Goal: Task Accomplishment & Management: Manage account settings

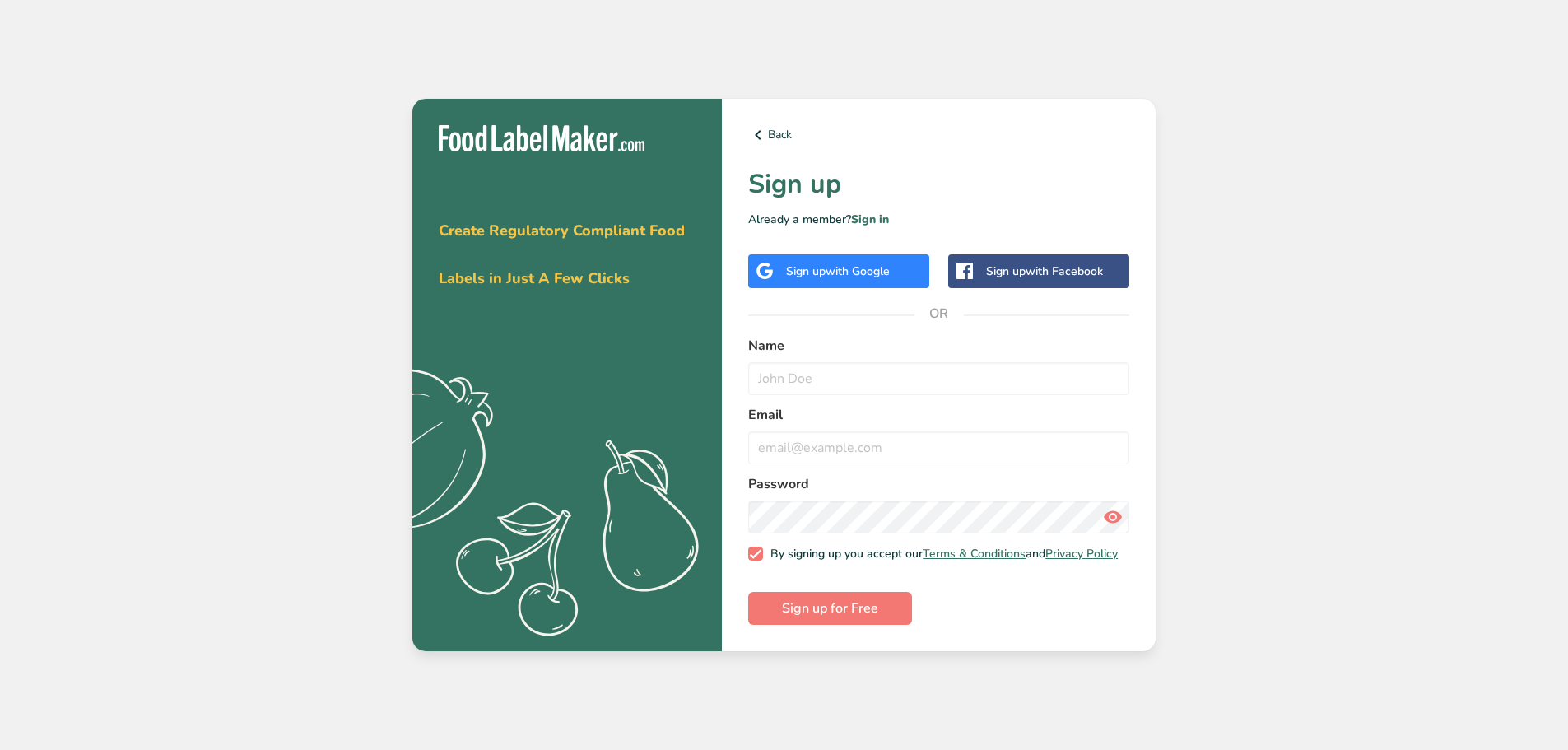
click at [898, 262] on div "Sign up with Google" at bounding box center [838, 270] width 181 height 33
click at [851, 271] on span "with Google" at bounding box center [857, 270] width 64 height 15
click at [790, 263] on div "Sign up with Google" at bounding box center [838, 270] width 104 height 17
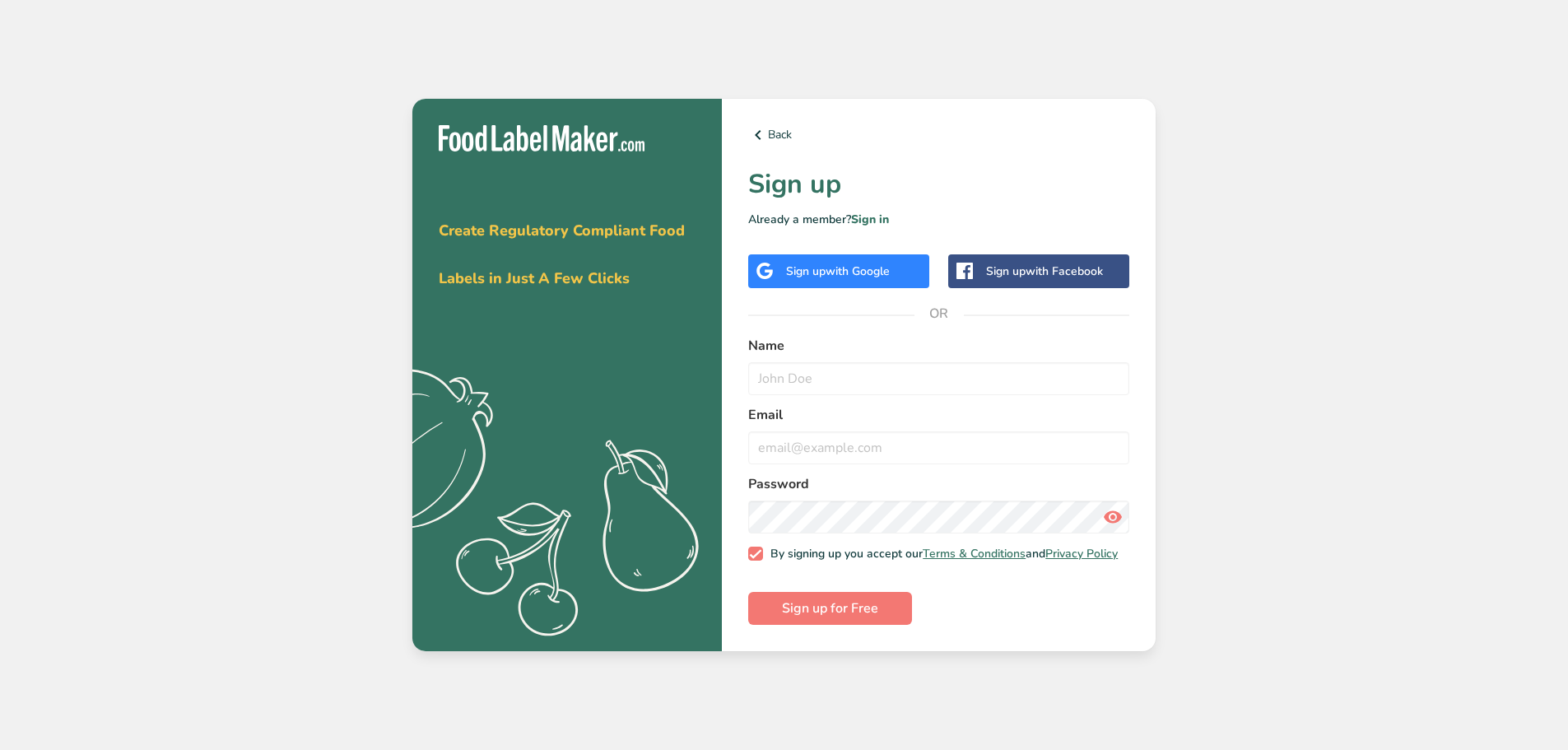
click at [862, 279] on div "Sign up with Google" at bounding box center [838, 270] width 181 height 33
click at [918, 268] on div "Sign up with Google" at bounding box center [838, 270] width 181 height 33
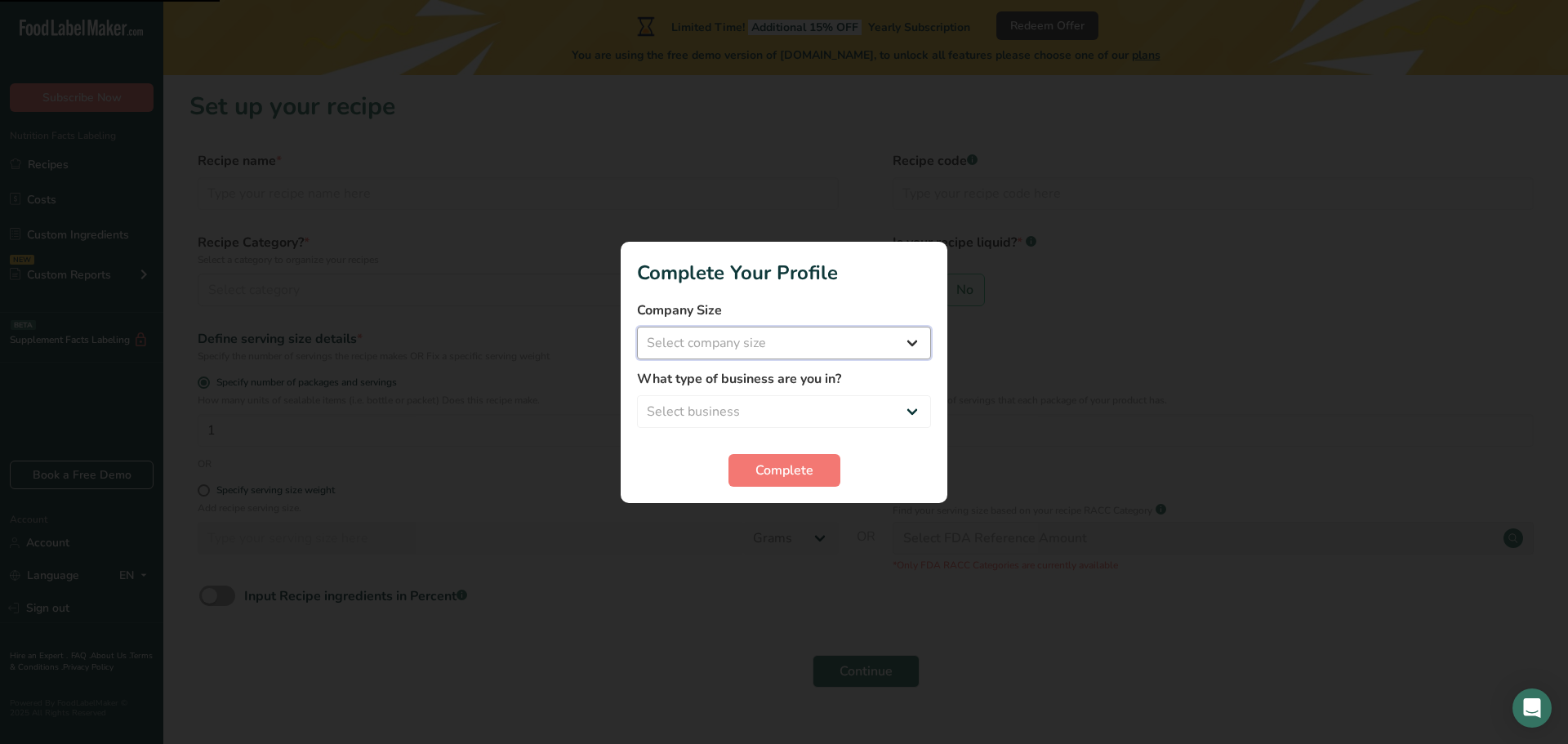
click at [773, 344] on select "Select company size Fewer than 10 Employees 10 to 50 Employees 51 to 500 Employ…" at bounding box center [784, 342] width 294 height 33
select select "1"
click at [637, 326] on select "Select company size Fewer than 10 Employees 10 to 50 Employees 51 to 500 Employ…" at bounding box center [784, 342] width 294 height 33
click at [774, 414] on select "Select business Packaged Food Manufacturer Restaurant & Cafe Bakery Meal Plans …" at bounding box center [784, 411] width 294 height 33
select select "3"
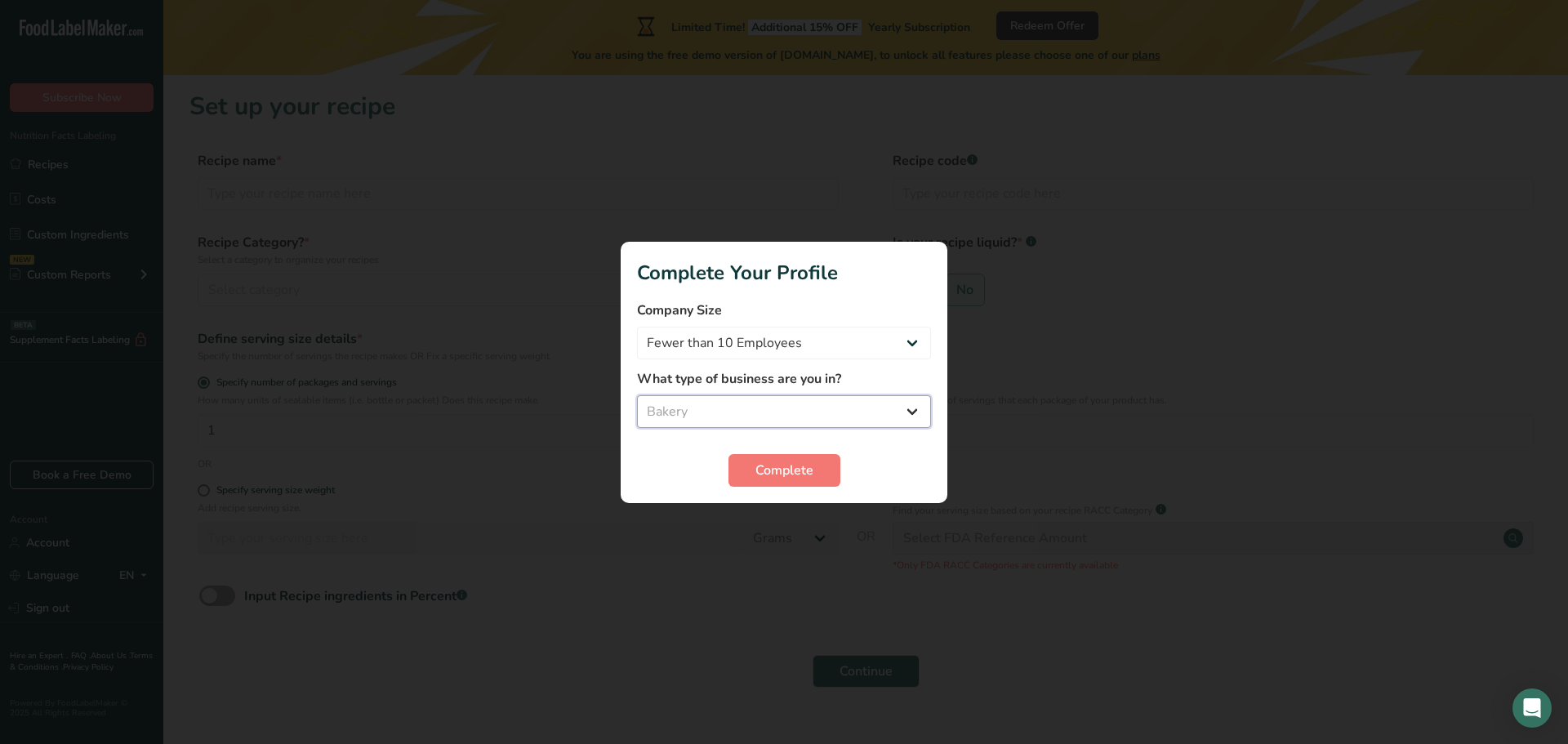
click at [637, 395] on select "Select business Packaged Food Manufacturer Restaurant & Cafe Bakery Meal Plans …" at bounding box center [784, 411] width 294 height 33
click at [819, 465] on button "Complete" at bounding box center [784, 470] width 112 height 33
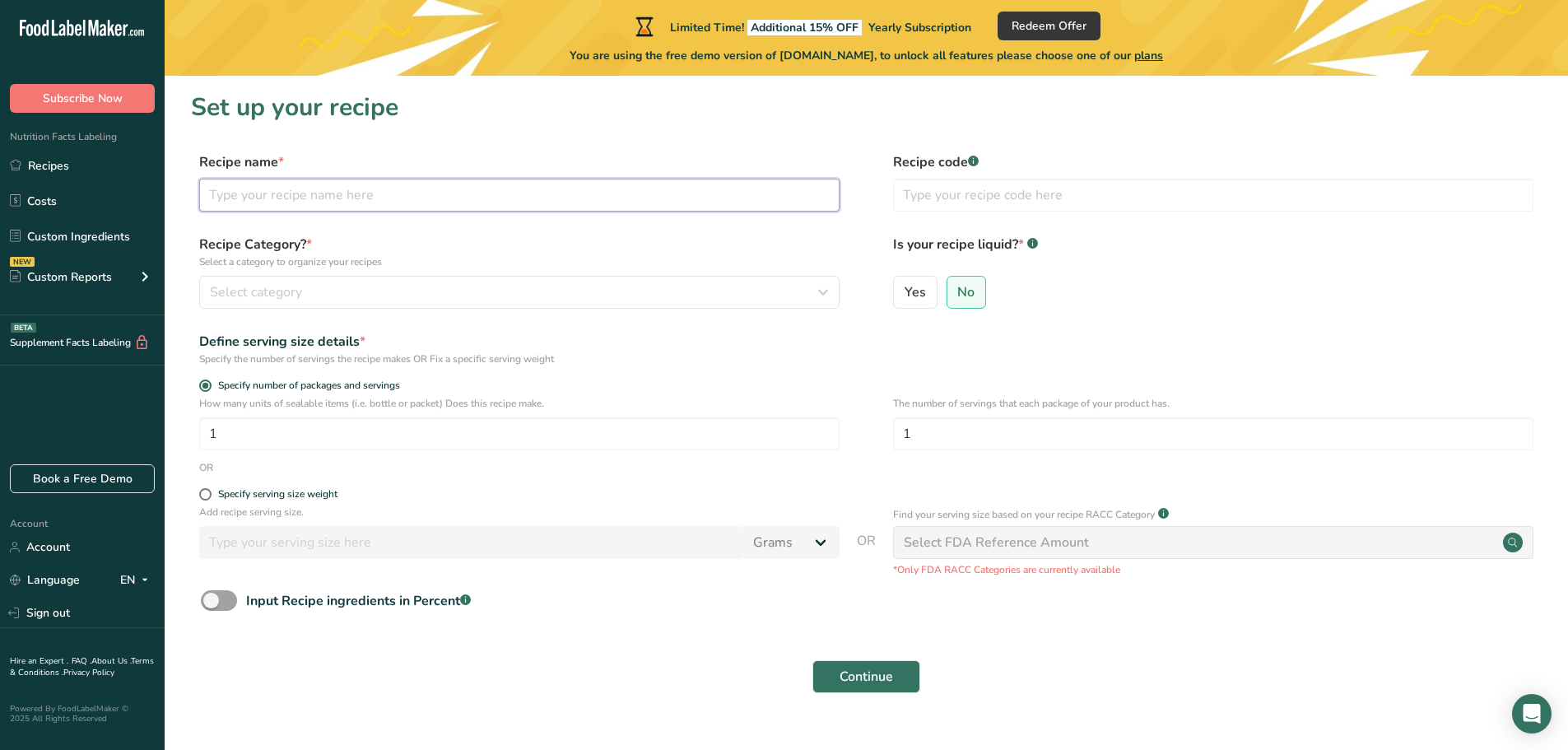
click at [331, 198] on input "text" at bounding box center [519, 195] width 641 height 33
click at [405, 180] on input "text" at bounding box center [519, 195] width 641 height 33
click at [405, 199] on input "text" at bounding box center [519, 195] width 641 height 33
click at [135, 238] on link "Custom Ingredients" at bounding box center [82, 236] width 165 height 32
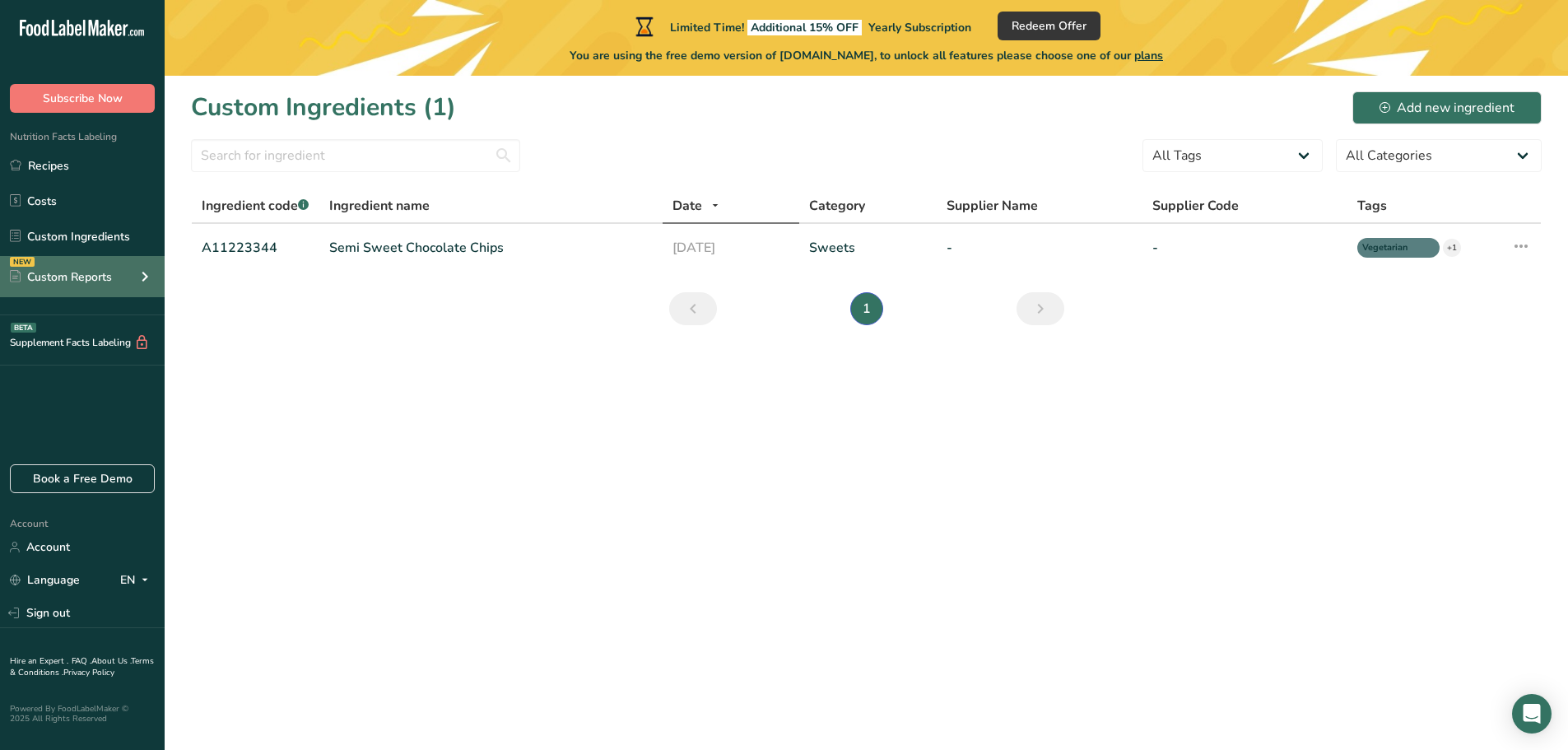
click at [96, 288] on div "NEW Custom Reports" at bounding box center [82, 277] width 165 height 41
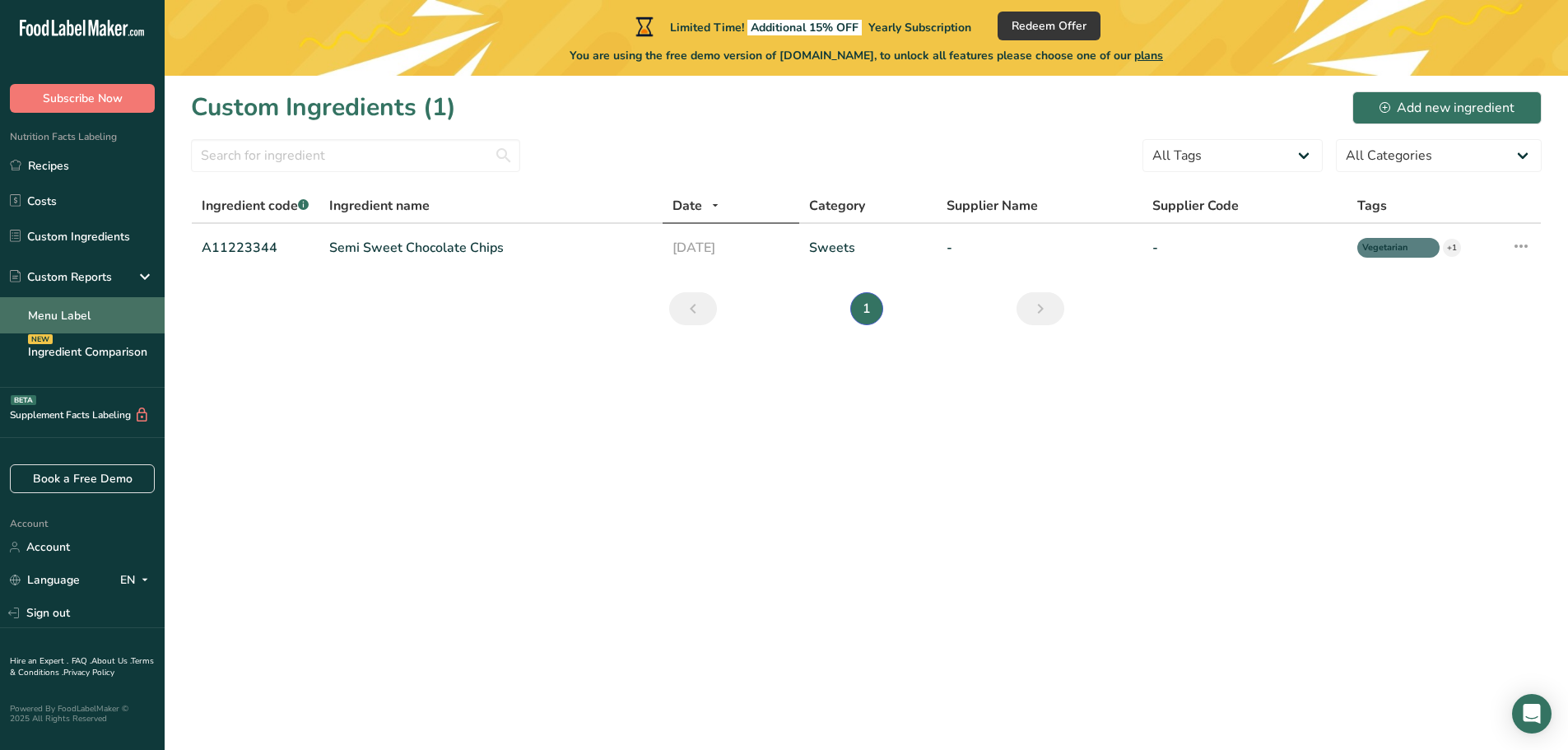
click at [96, 310] on link "Menu Label" at bounding box center [82, 316] width 165 height 36
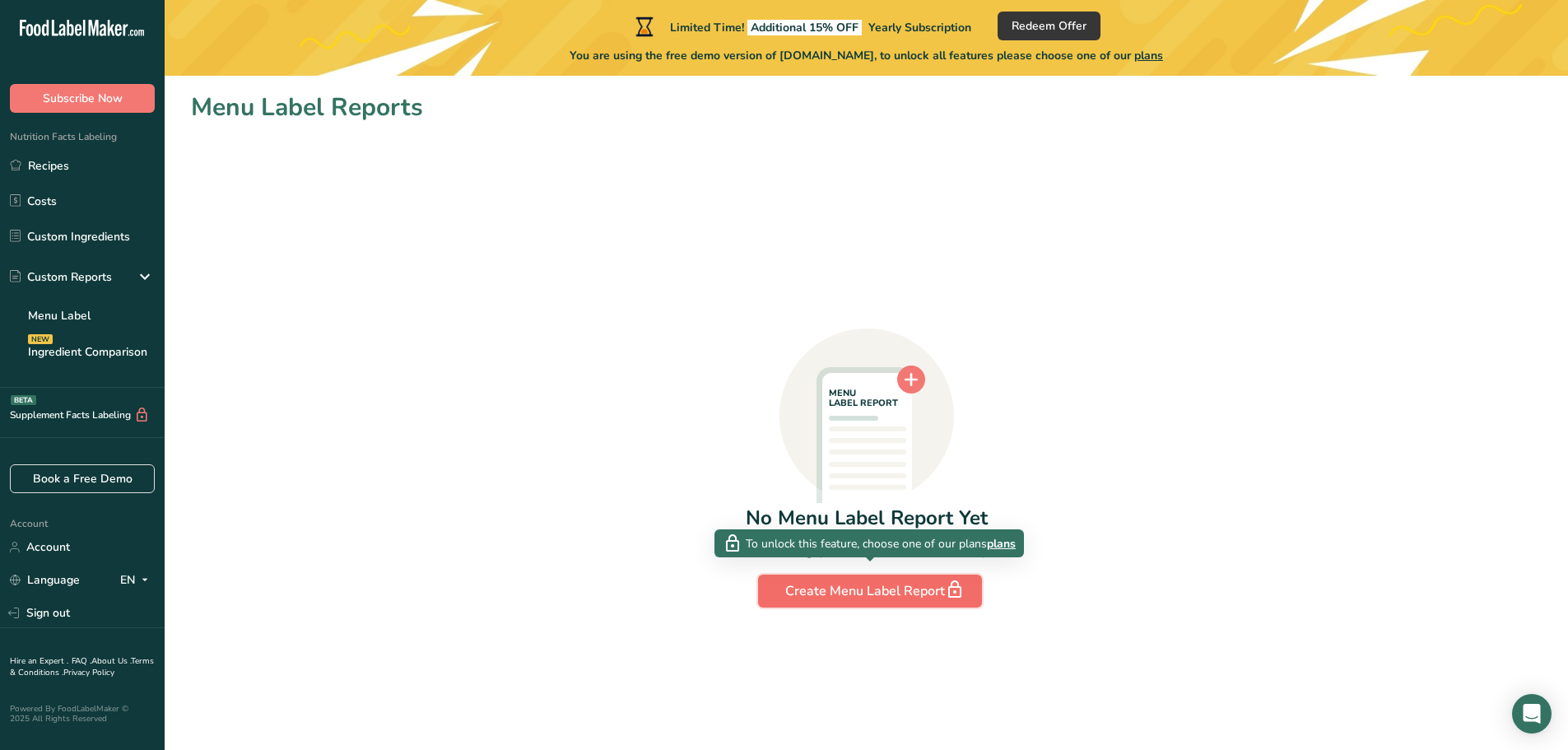
click at [832, 596] on div "Create Menu Label Report" at bounding box center [871, 591] width 169 height 23
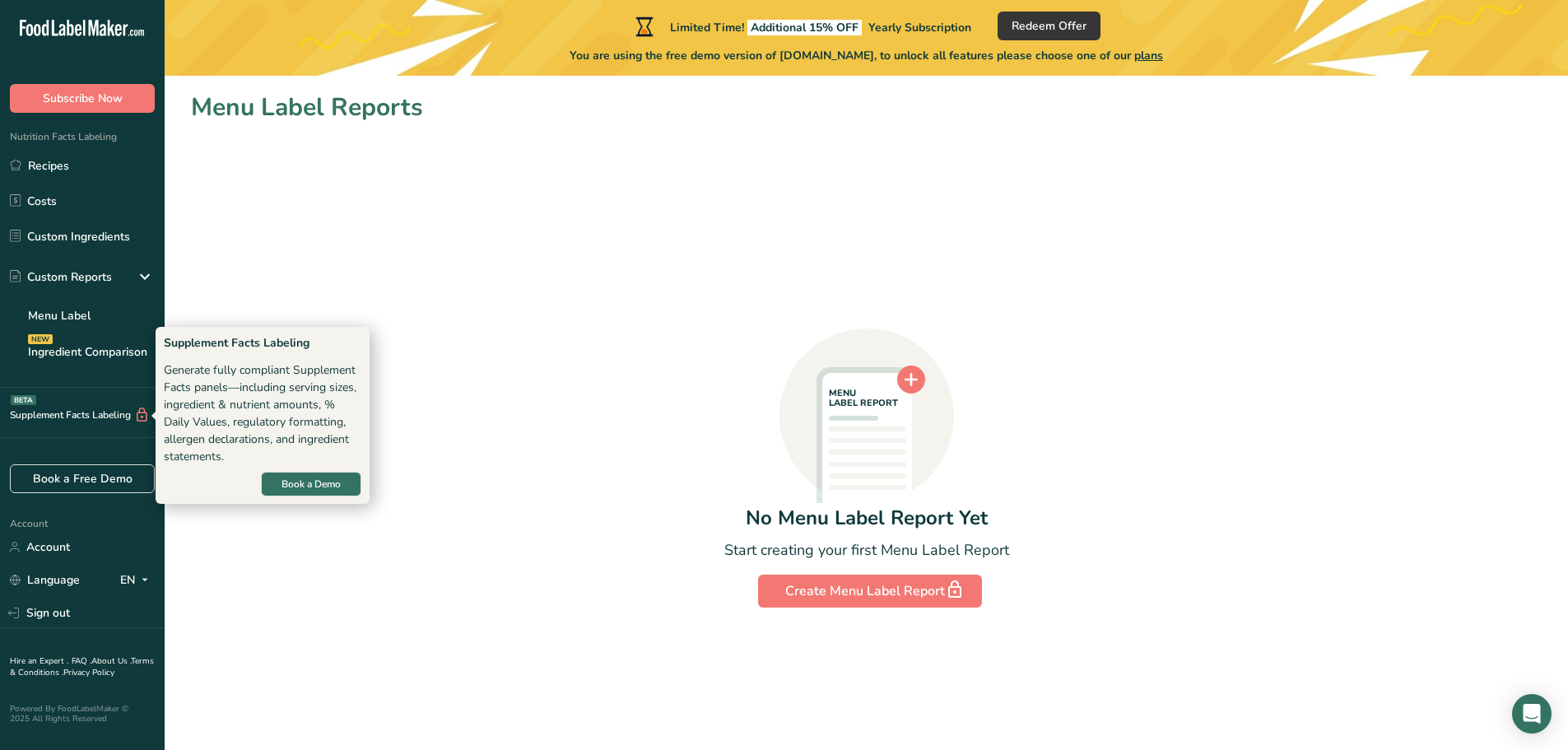
click at [68, 408] on div "Supplement Facts Labeling BETA" at bounding box center [75, 415] width 150 height 17
click at [106, 421] on div "Supplement Facts Labeling BETA" at bounding box center [75, 415] width 150 height 17
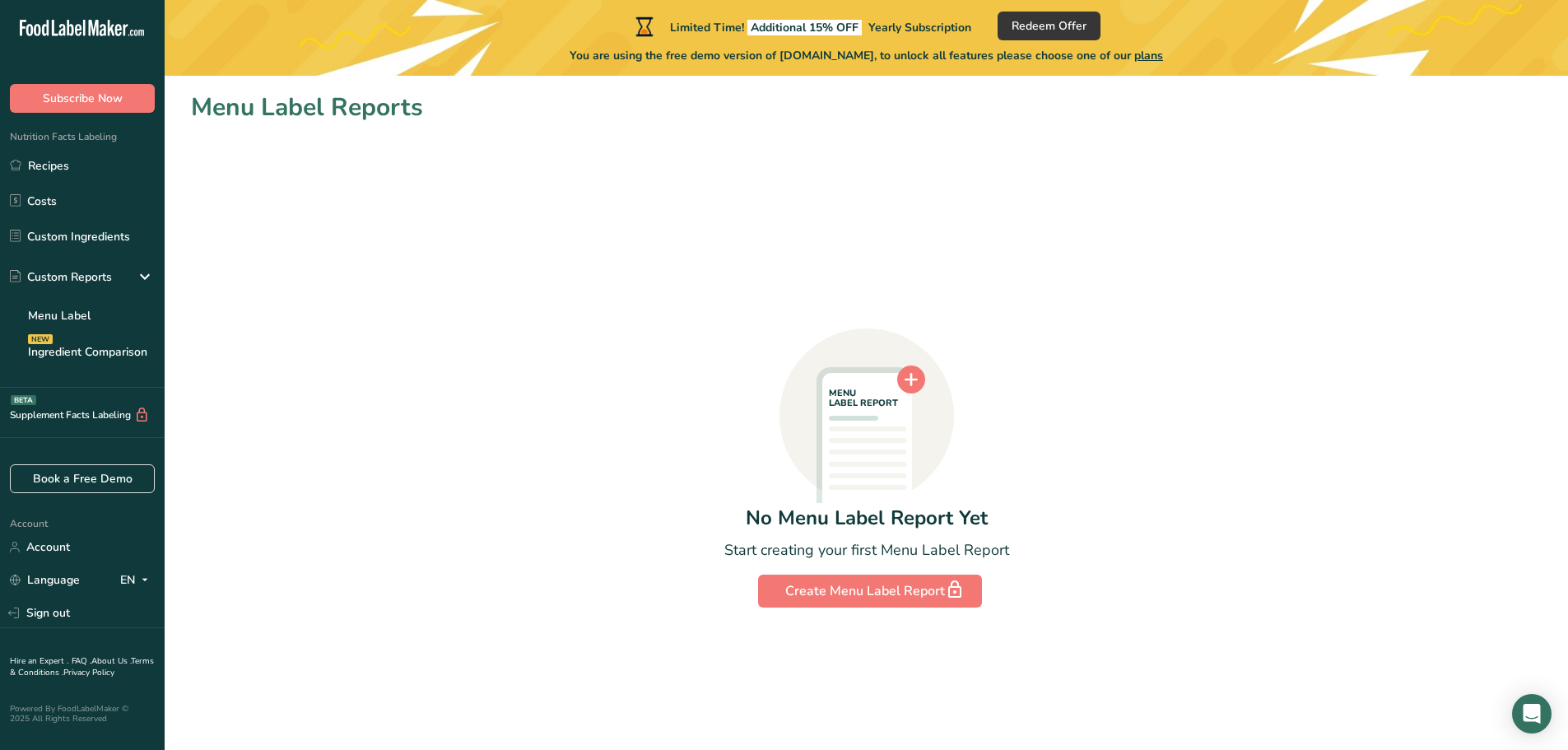
click at [150, 417] on icon at bounding box center [141, 415] width 15 height 17
click at [101, 553] on link "Account" at bounding box center [82, 547] width 165 height 29
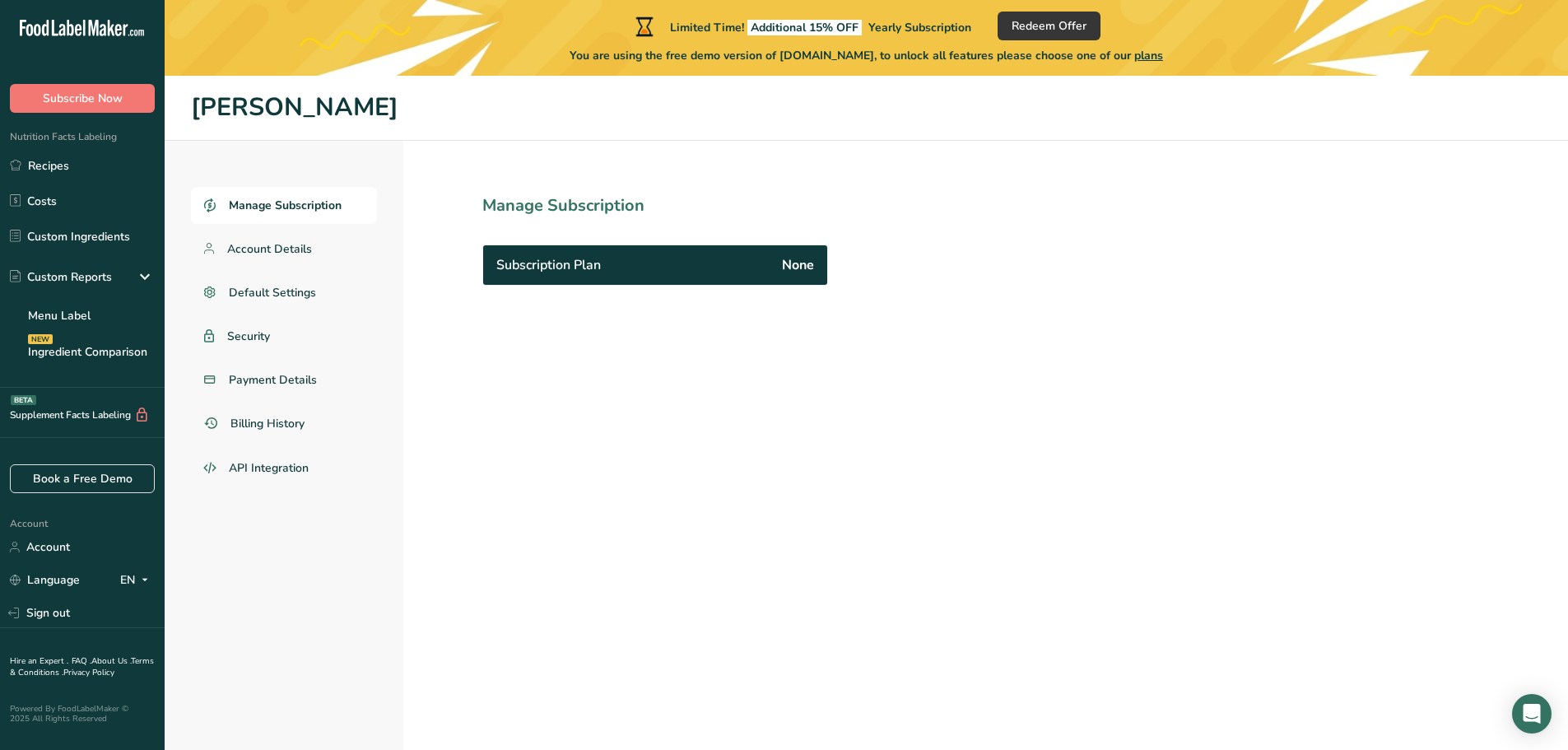
click at [787, 263] on span "None" at bounding box center [798, 265] width 32 height 20
click at [263, 337] on span "Security" at bounding box center [249, 336] width 43 height 17
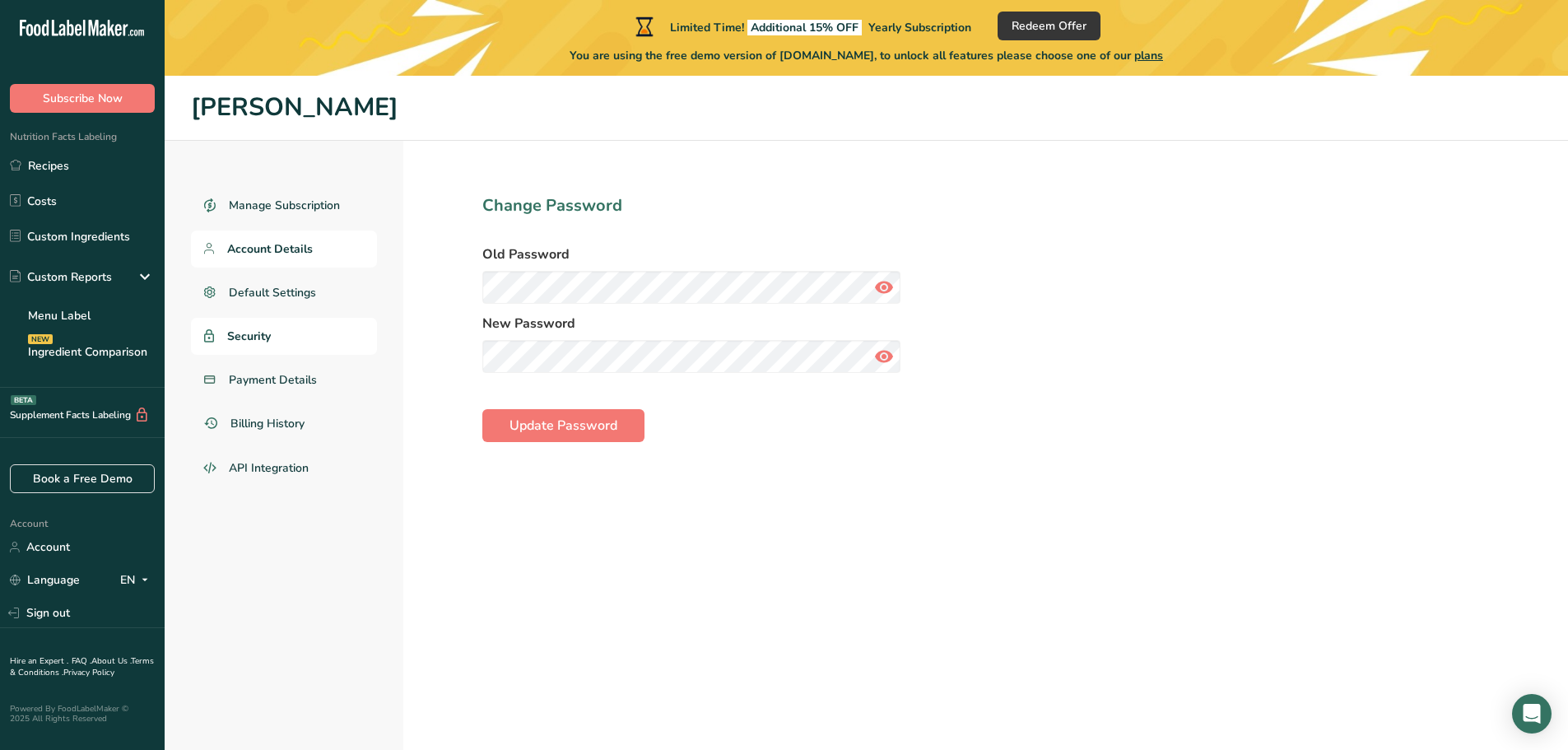
click at [308, 252] on span "Account Details" at bounding box center [269, 249] width 86 height 17
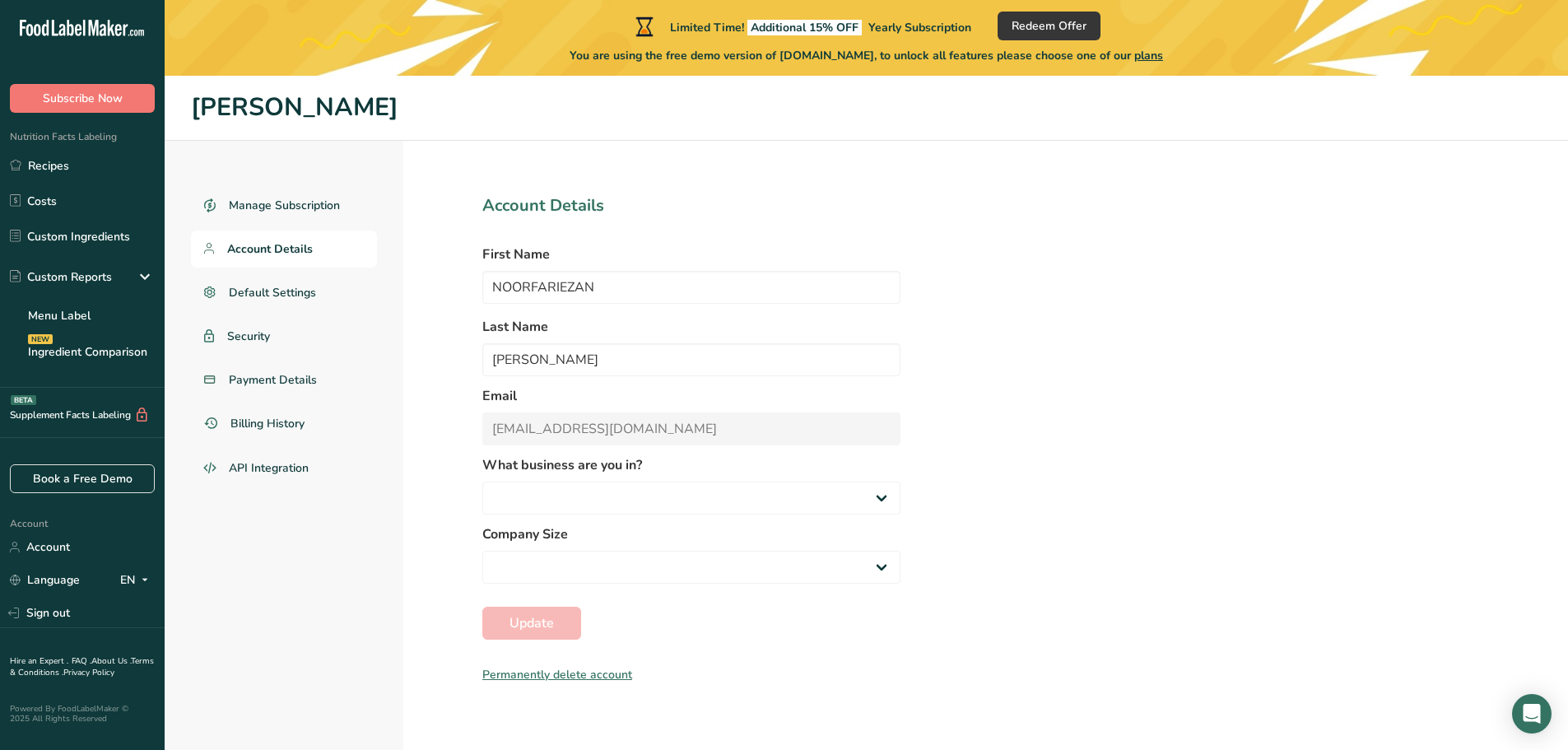
select select "3"
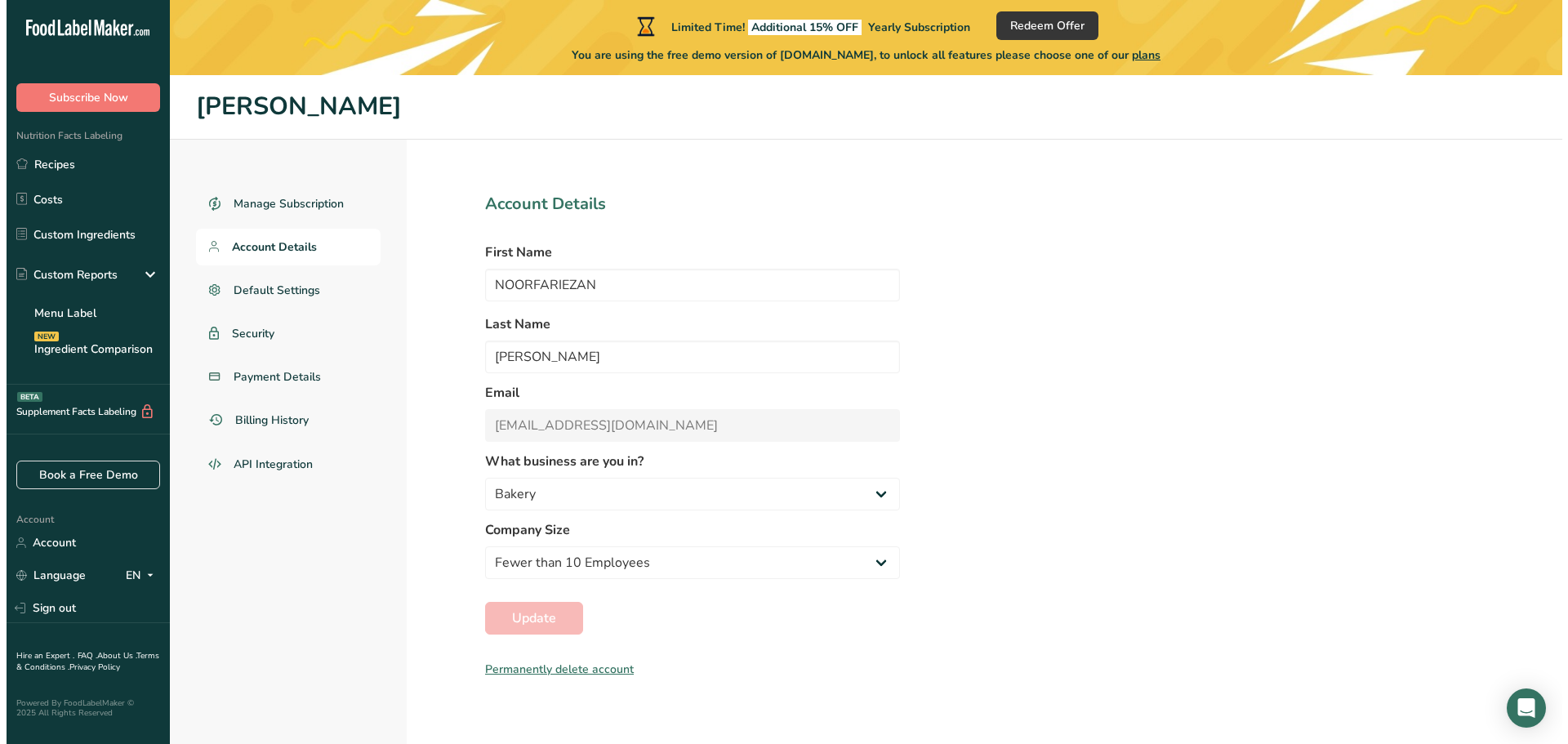
scroll to position [75, 0]
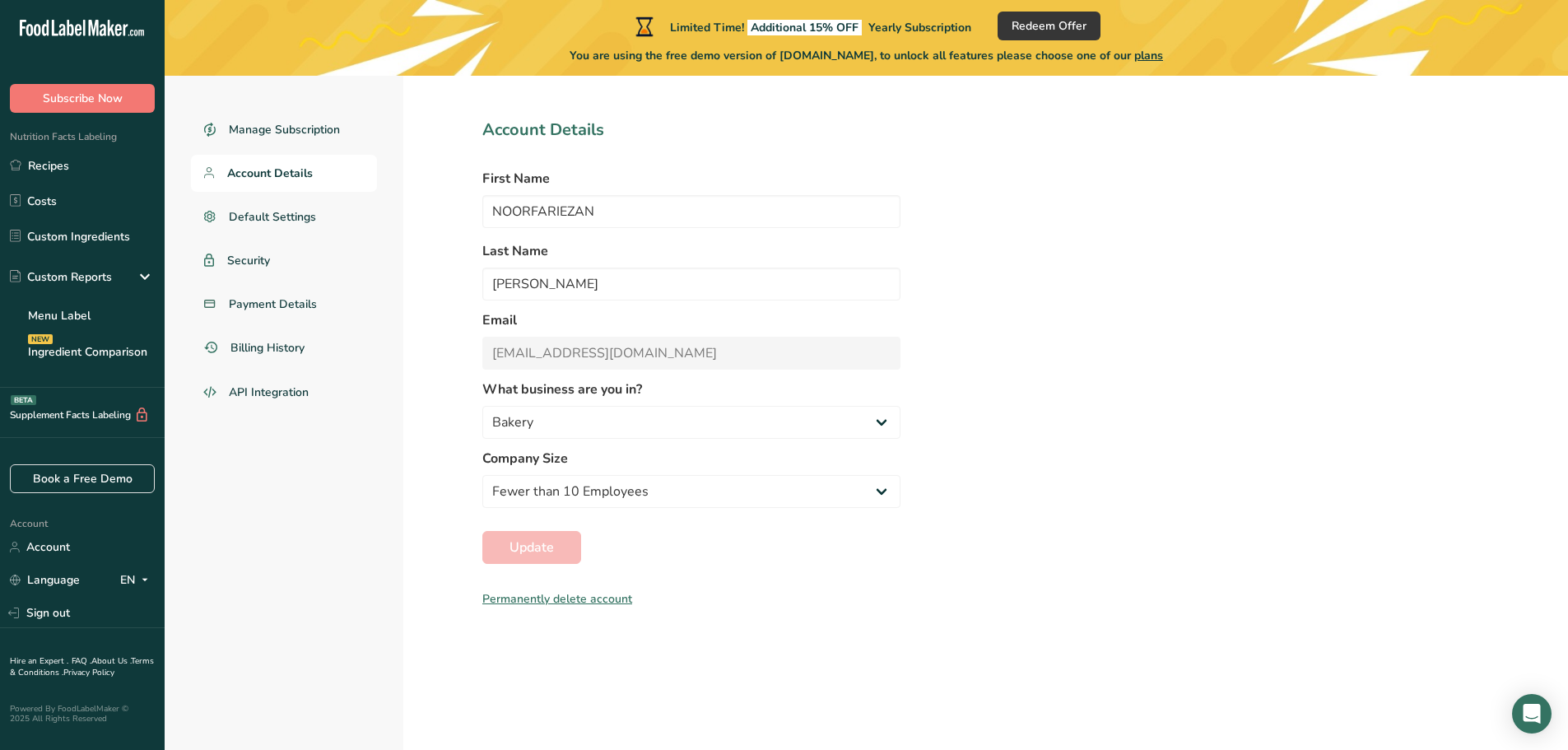
click at [579, 604] on div "Permanently delete account" at bounding box center [691, 599] width 418 height 17
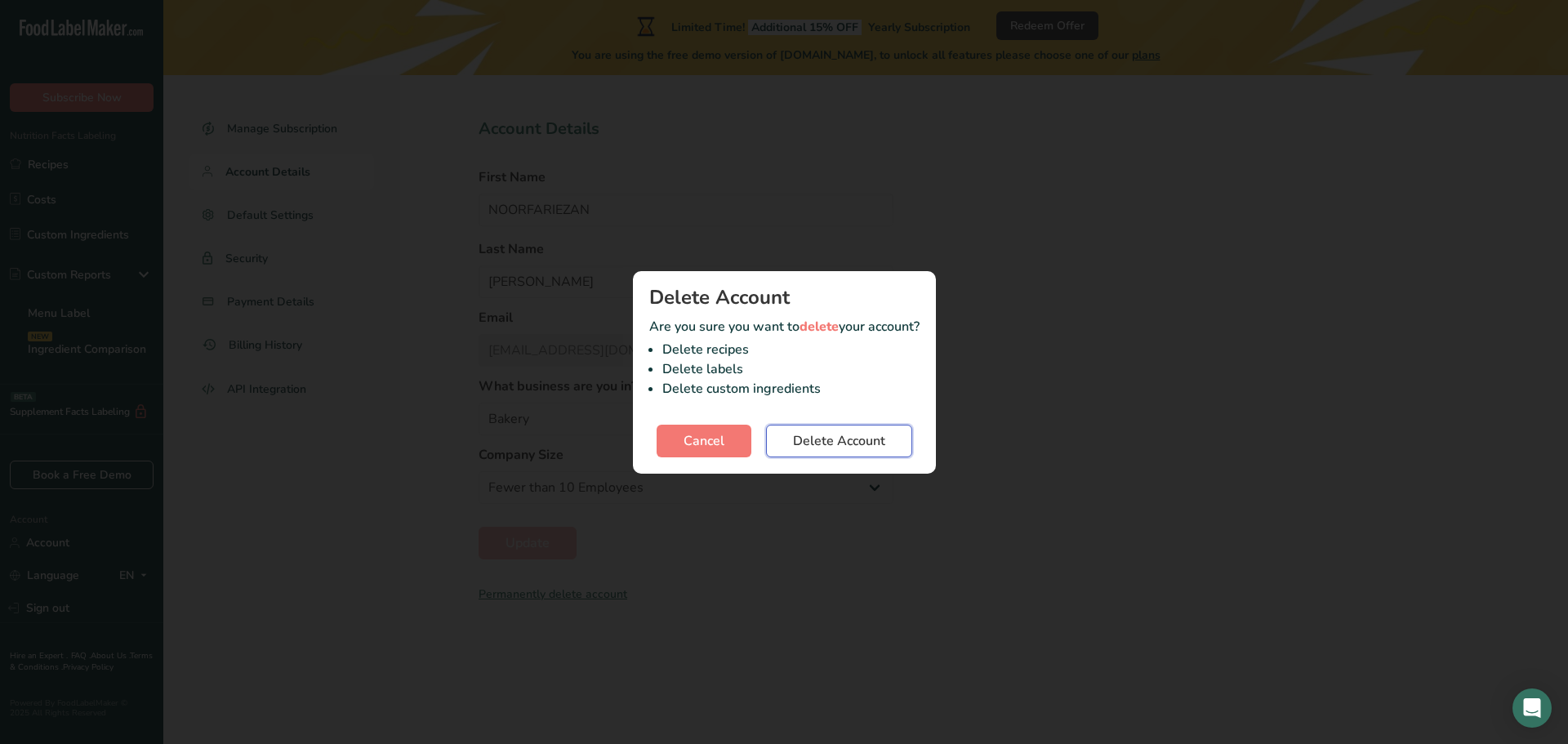
click at [829, 441] on span "Delete Account" at bounding box center [839, 441] width 92 height 20
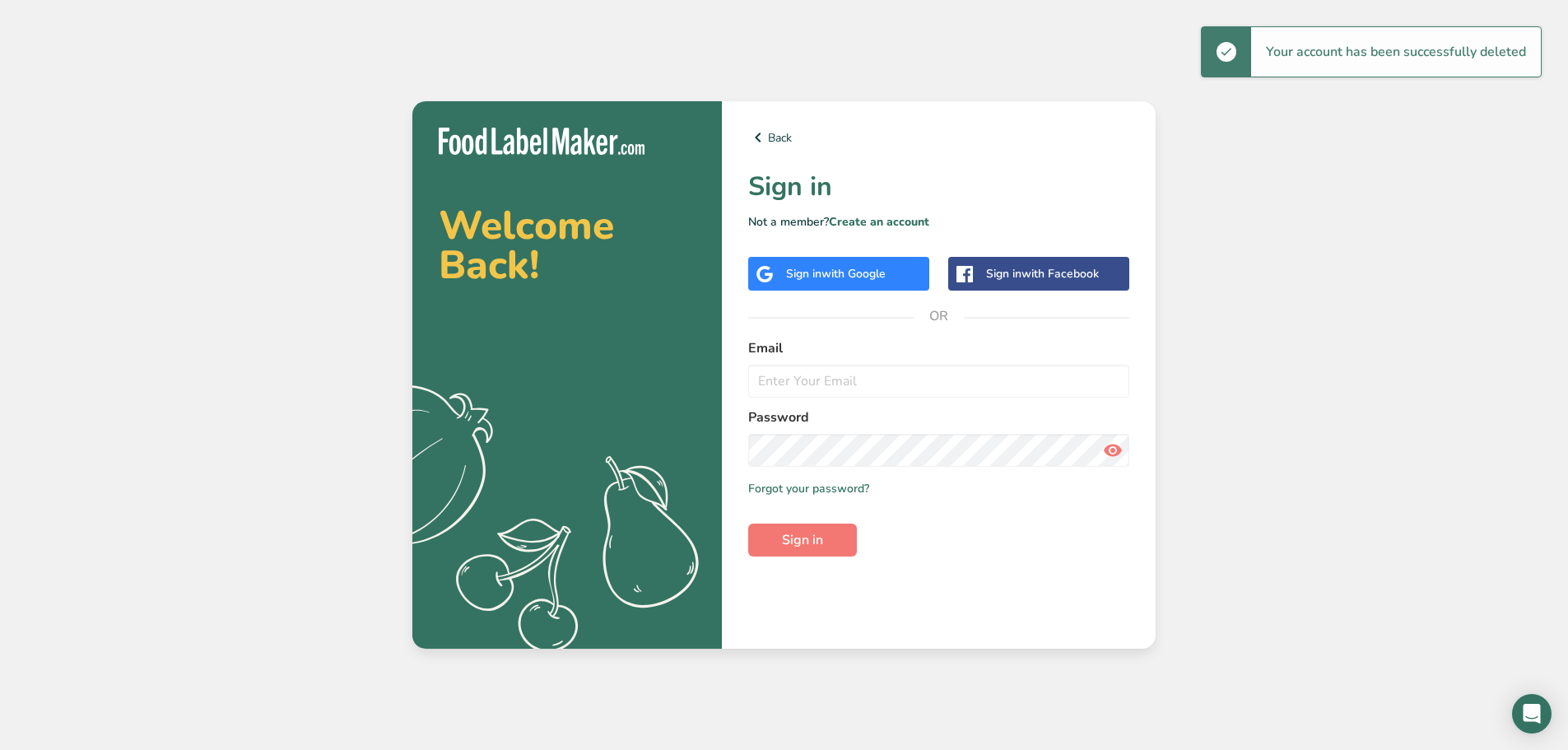
click at [1323, 248] on div "Welcome Back! .a{fill:#f5f3ed;} Back Sign in Not a member? Create an account Si…" at bounding box center [784, 375] width 1568 height 750
